Goal: Find specific page/section: Find specific page/section

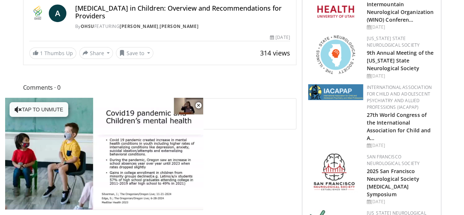
scroll to position [238, 0]
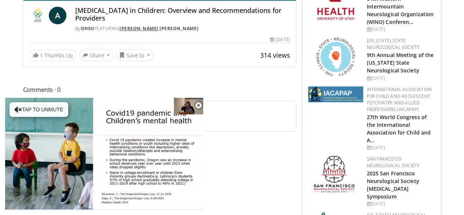
click at [123, 25] on link "[PERSON_NAME]" at bounding box center [139, 28] width 39 height 6
